Goal: Transaction & Acquisition: Book appointment/travel/reservation

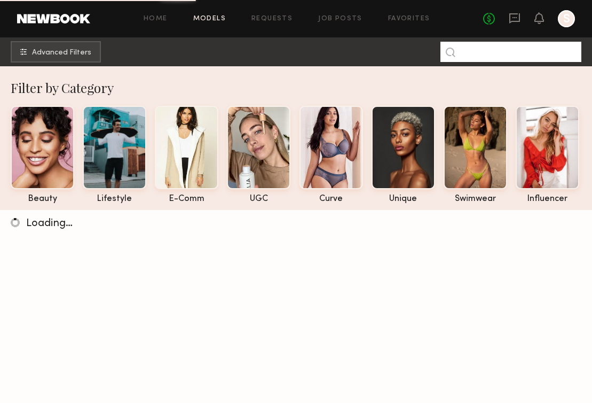
click at [477, 49] on input at bounding box center [510, 52] width 141 height 20
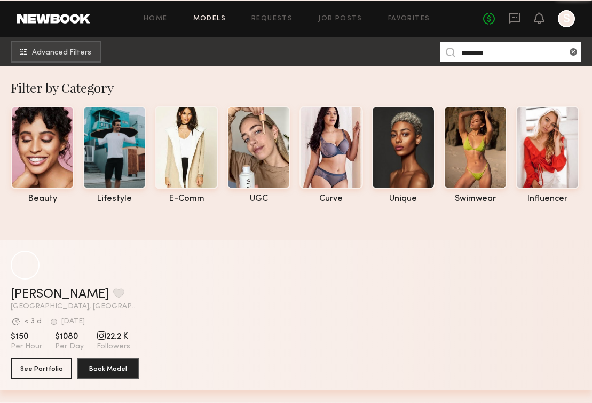
type input "********"
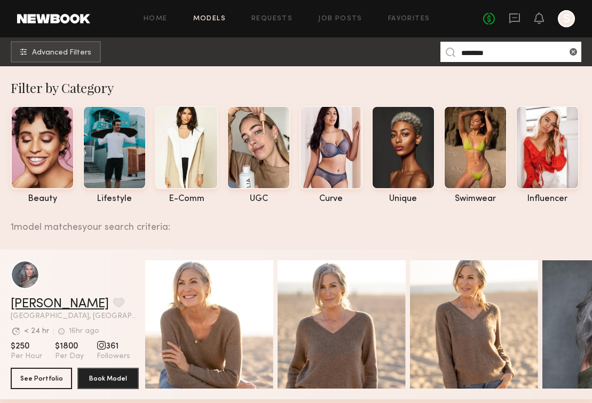
click at [43, 302] on link "[PERSON_NAME]" at bounding box center [60, 303] width 98 height 13
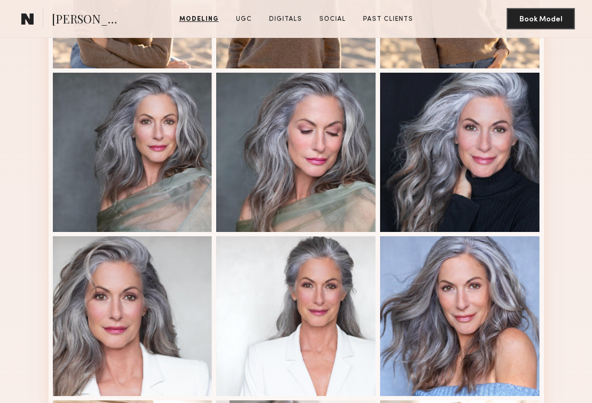
scroll to position [582, 0]
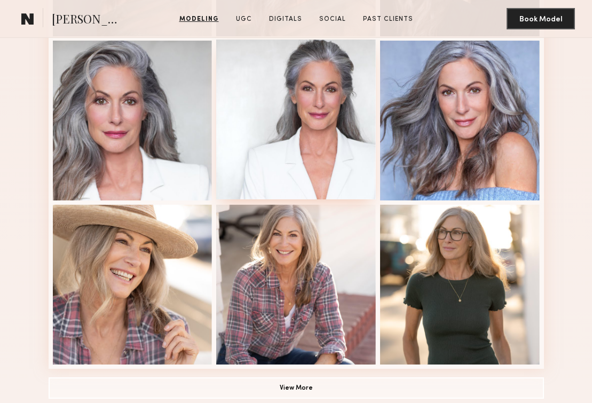
click at [303, 135] on div at bounding box center [296, 120] width 160 height 160
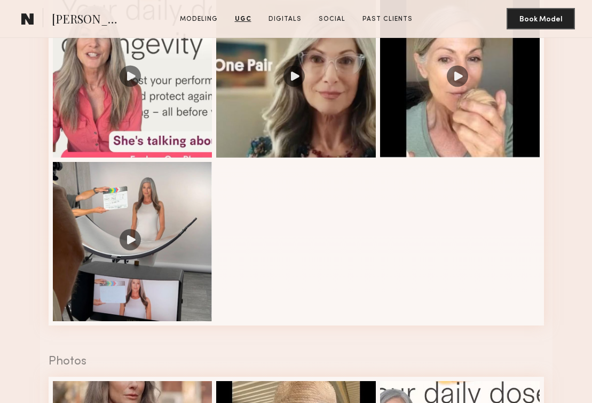
scroll to position [987, 0]
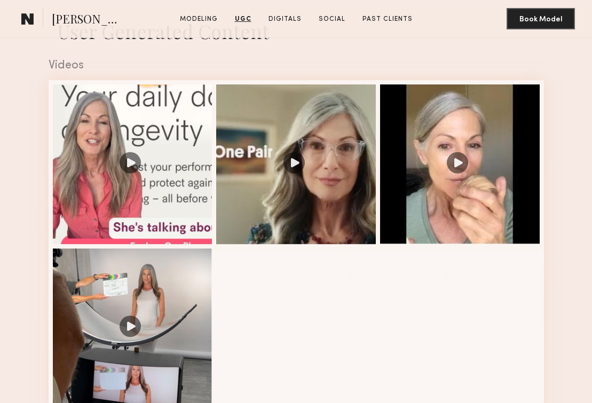
click at [157, 175] on div at bounding box center [133, 164] width 160 height 160
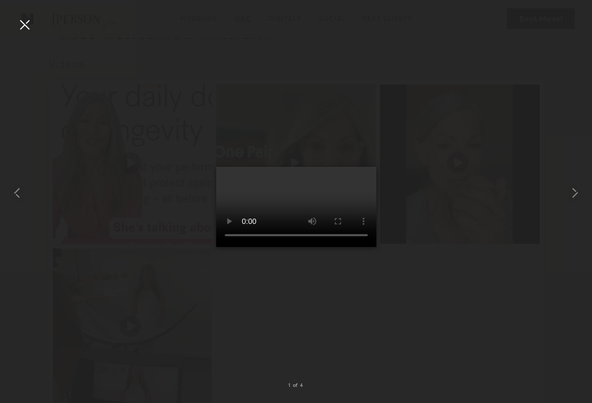
click at [27, 22] on div at bounding box center [24, 24] width 17 height 17
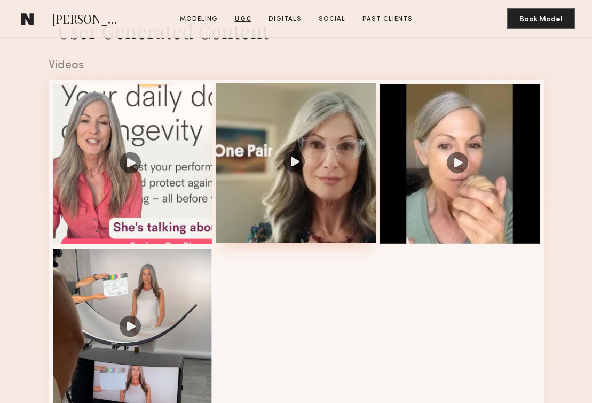
click at [333, 198] on div at bounding box center [296, 163] width 160 height 160
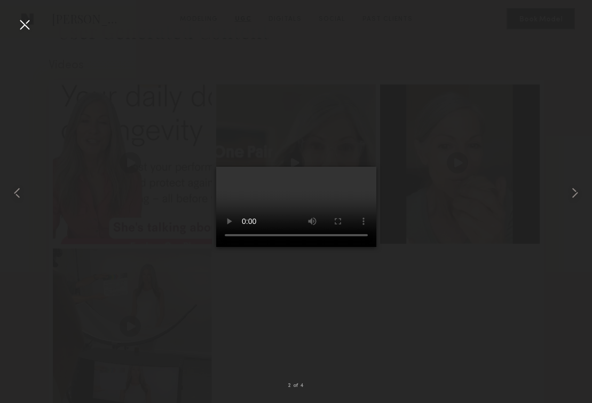
click at [376, 247] on video at bounding box center [296, 207] width 160 height 80
click at [376, 216] on video at bounding box center [296, 207] width 160 height 80
click at [26, 22] on div at bounding box center [24, 24] width 17 height 17
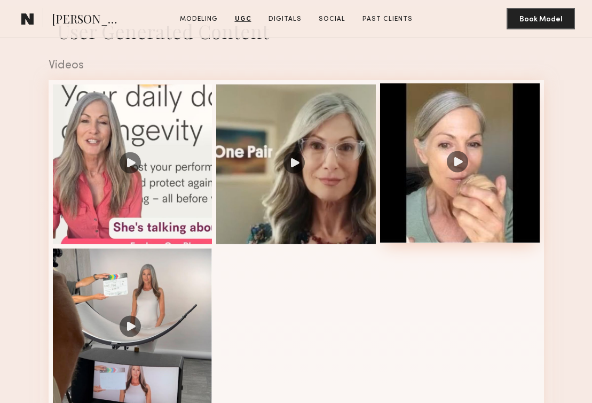
click at [440, 233] on div at bounding box center [460, 163] width 160 height 160
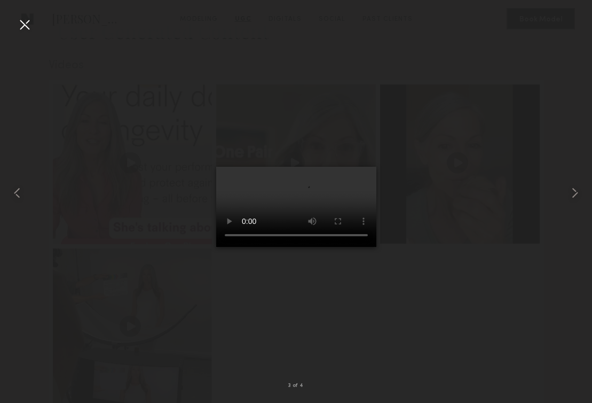
click at [26, 27] on div at bounding box center [24, 24] width 17 height 17
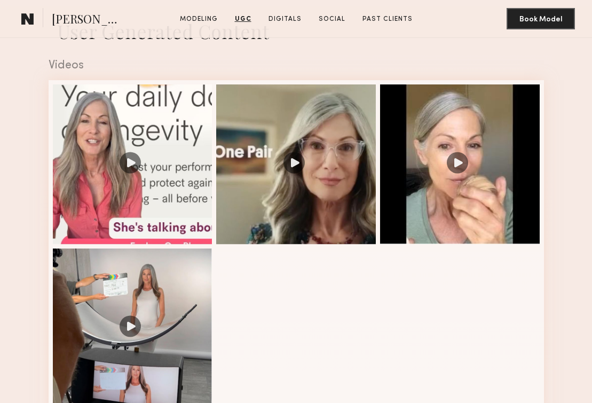
scroll to position [1131, 0]
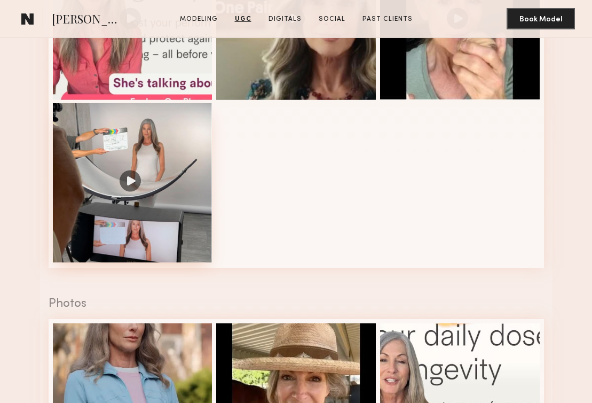
click at [172, 208] on div at bounding box center [133, 183] width 160 height 160
